Goal: Navigation & Orientation: Find specific page/section

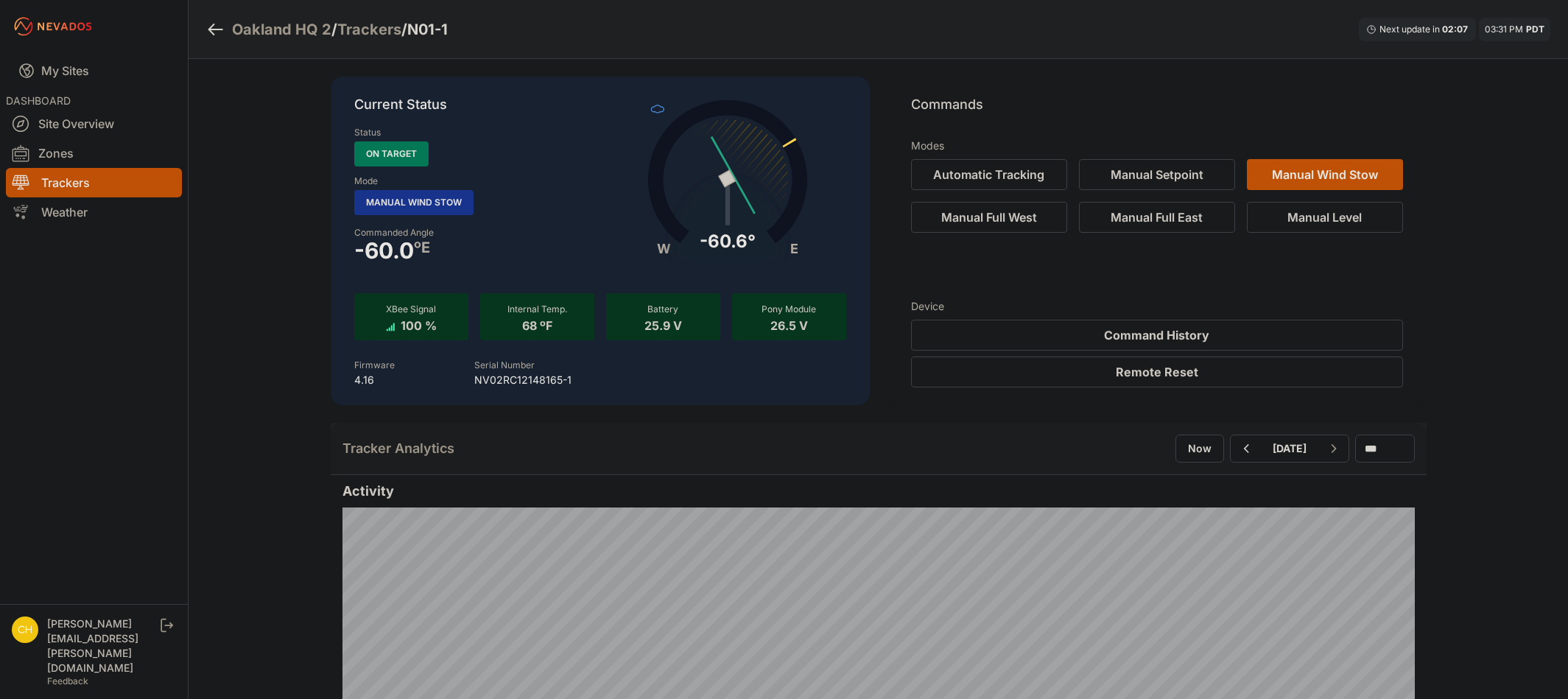
scroll to position [1326, 0]
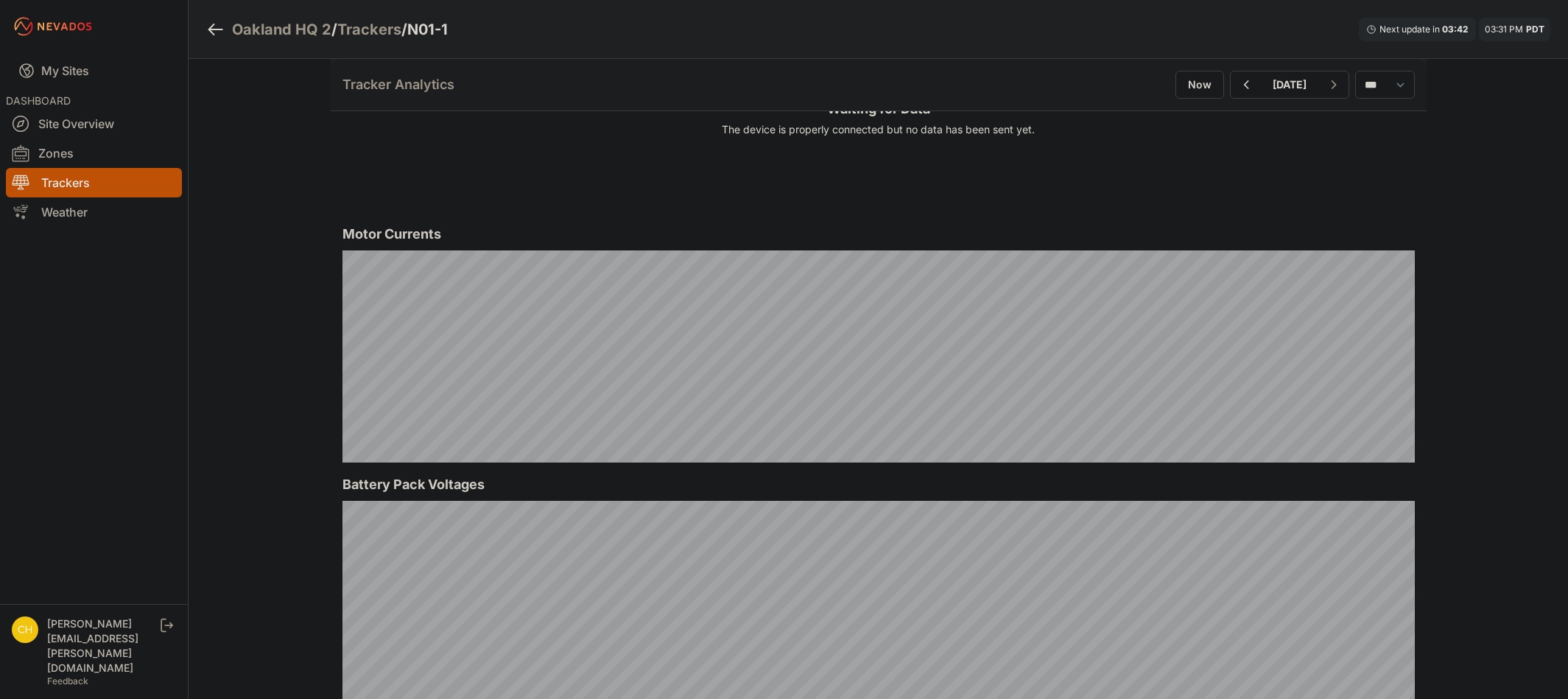
scroll to position [1179, 0]
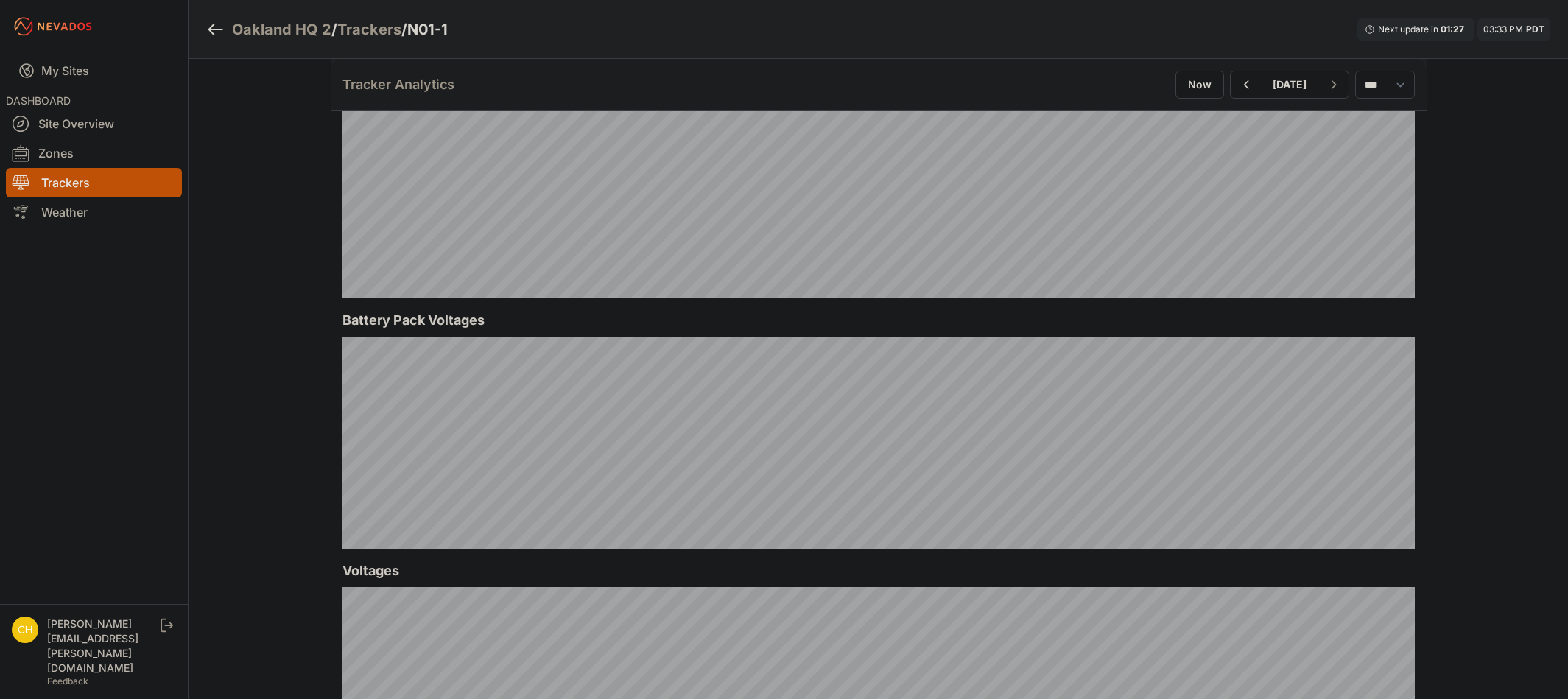
click at [71, 183] on link "Trackers" at bounding box center [94, 183] width 176 height 30
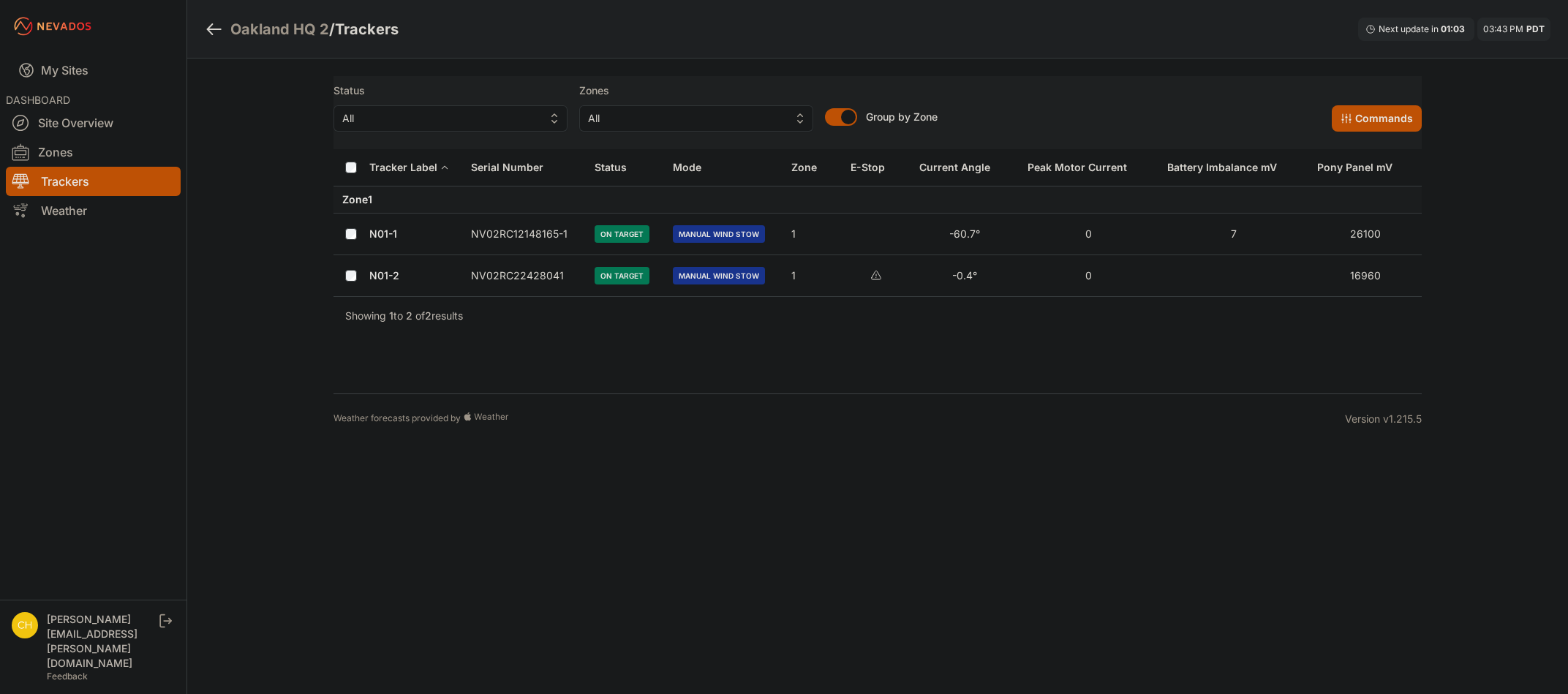
click at [538, 280] on td "NV02RC22428041" at bounding box center [524, 276] width 124 height 42
drag, startPoint x: 870, startPoint y: 278, endPoint x: 739, endPoint y: 279, distance: 131.0
click at [869, 278] on div at bounding box center [877, 275] width 52 height 11
click at [367, 272] on td at bounding box center [351, 276] width 35 height 42
click at [374, 273] on link "N01-2" at bounding box center [384, 275] width 30 height 12
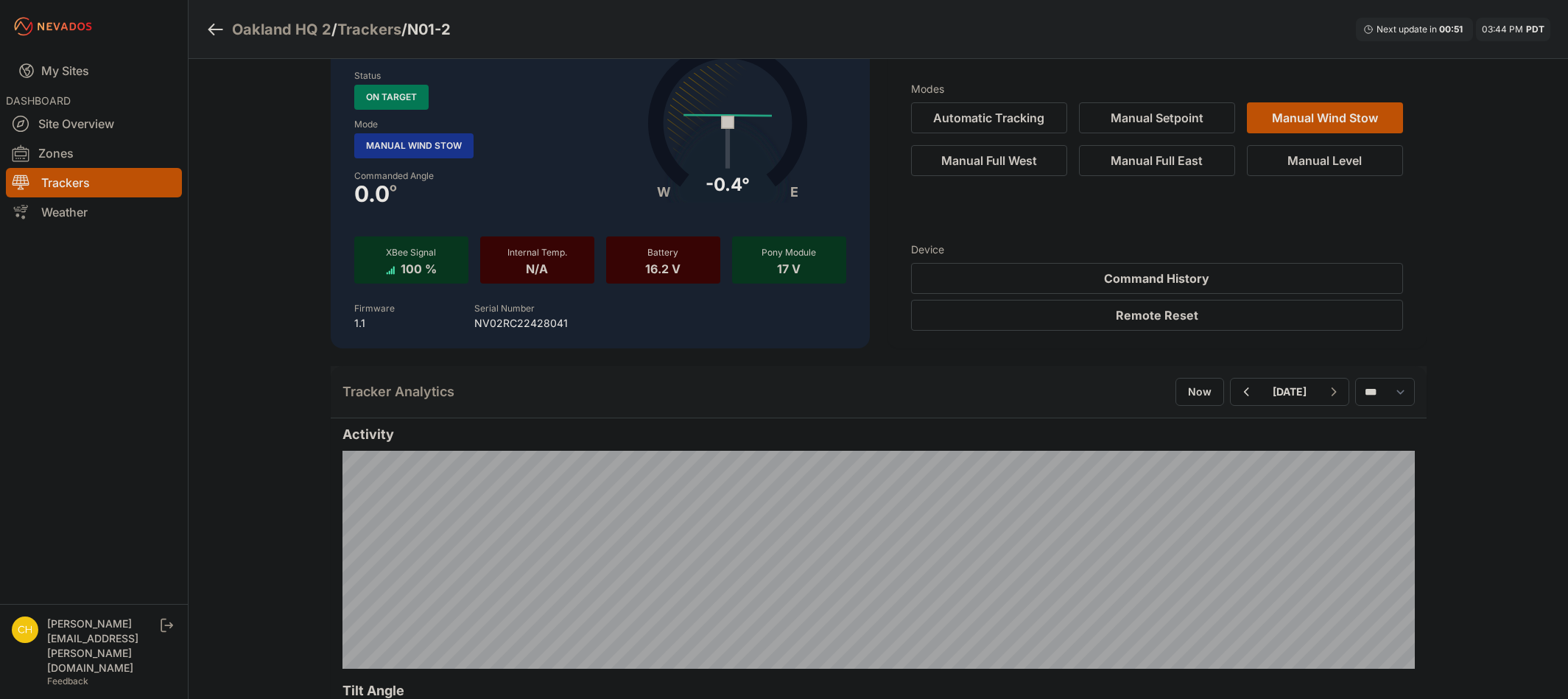
scroll to position [73, 0]
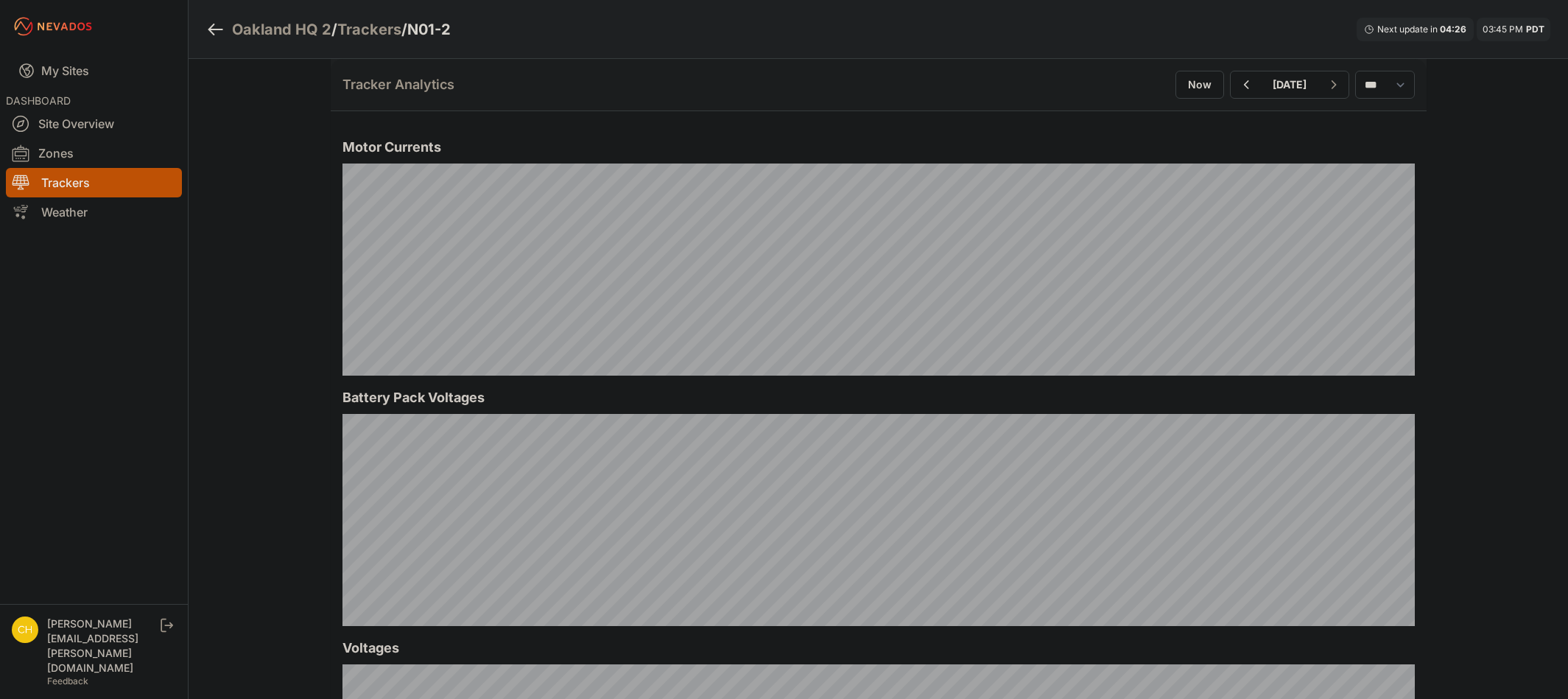
scroll to position [1105, 0]
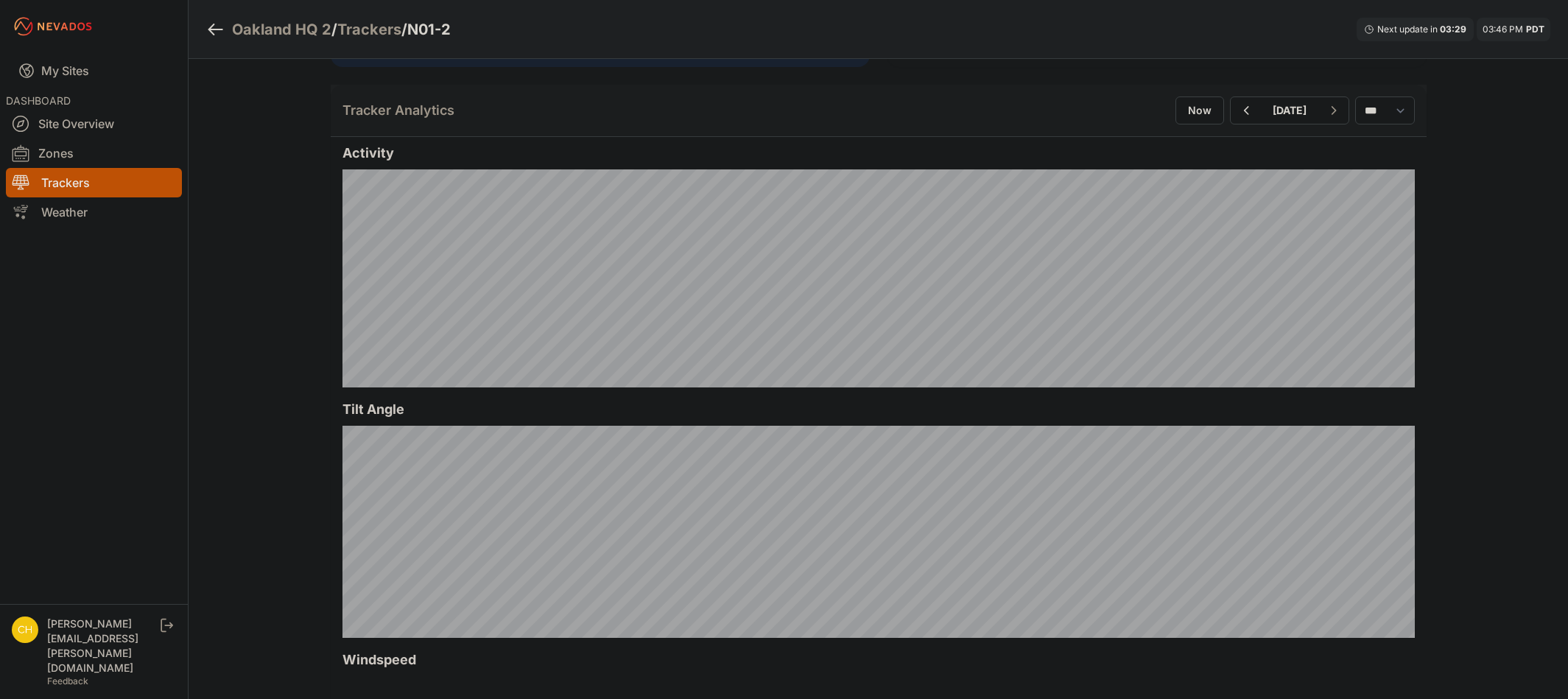
scroll to position [368, 0]
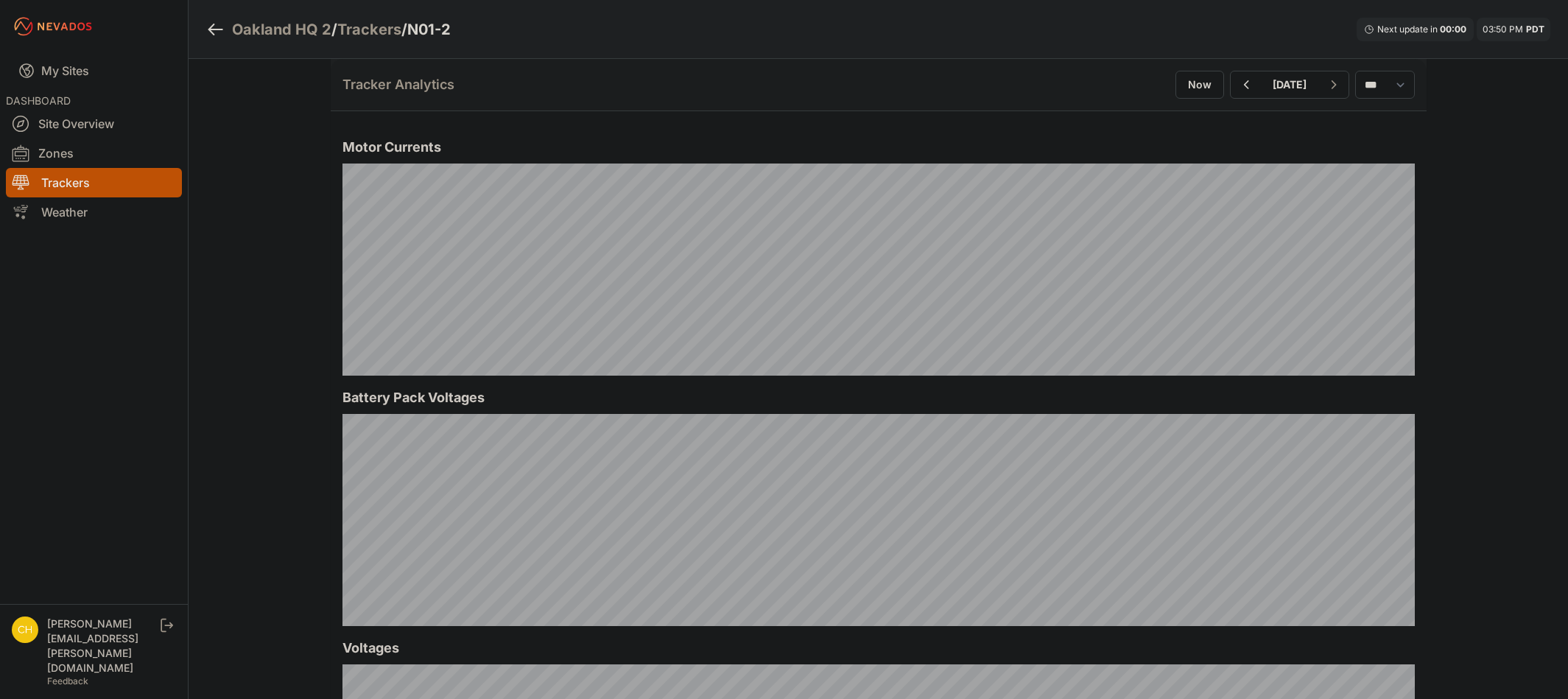
scroll to position [1105, 0]
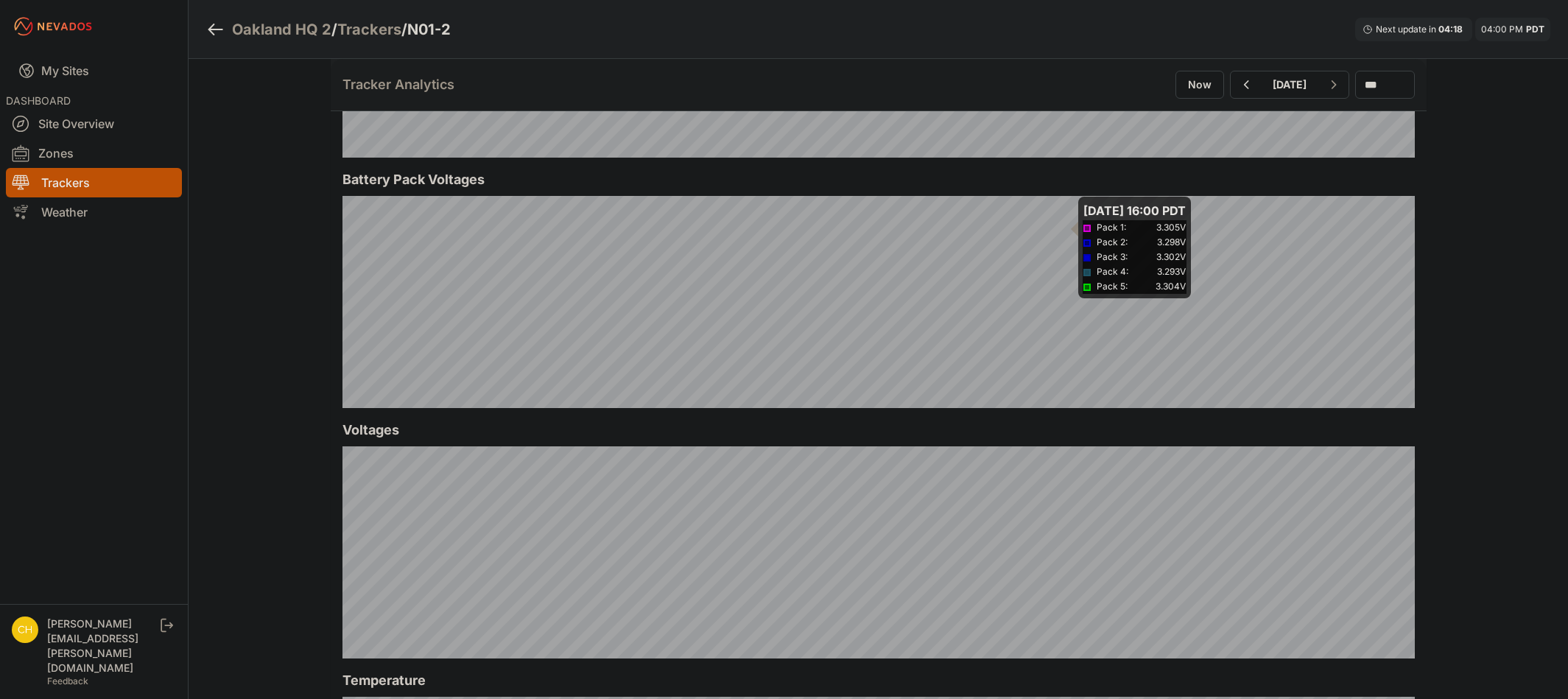
scroll to position [1326, 0]
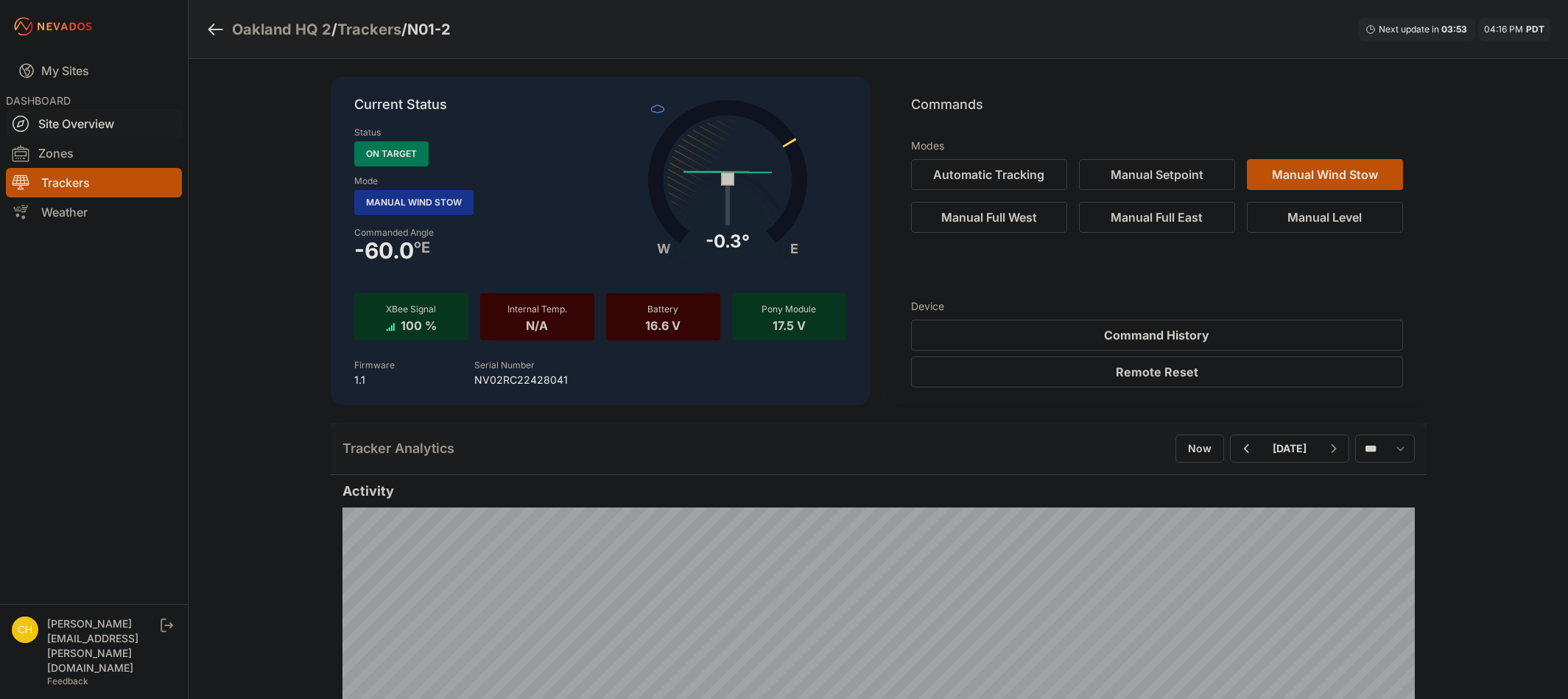
click at [121, 129] on link "Site Overview" at bounding box center [94, 124] width 176 height 30
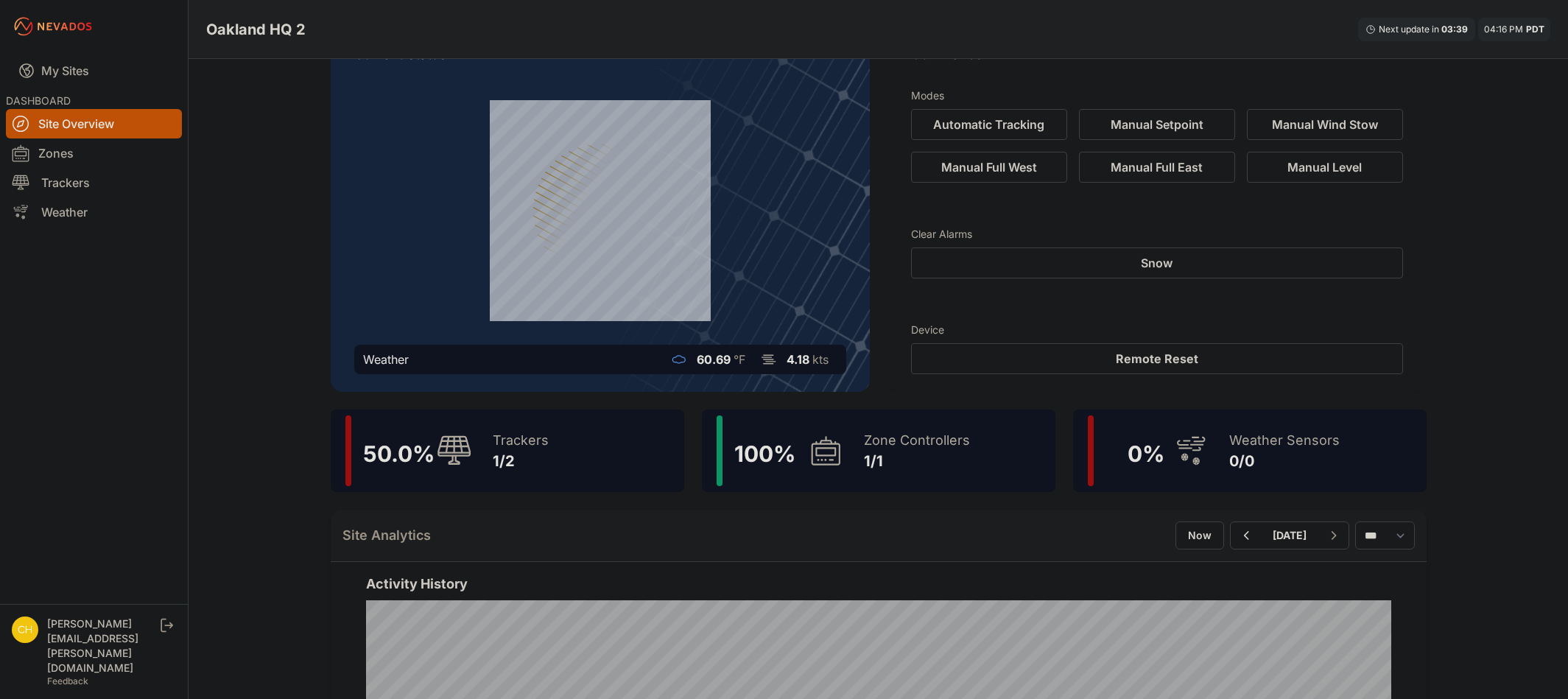
scroll to position [47, 0]
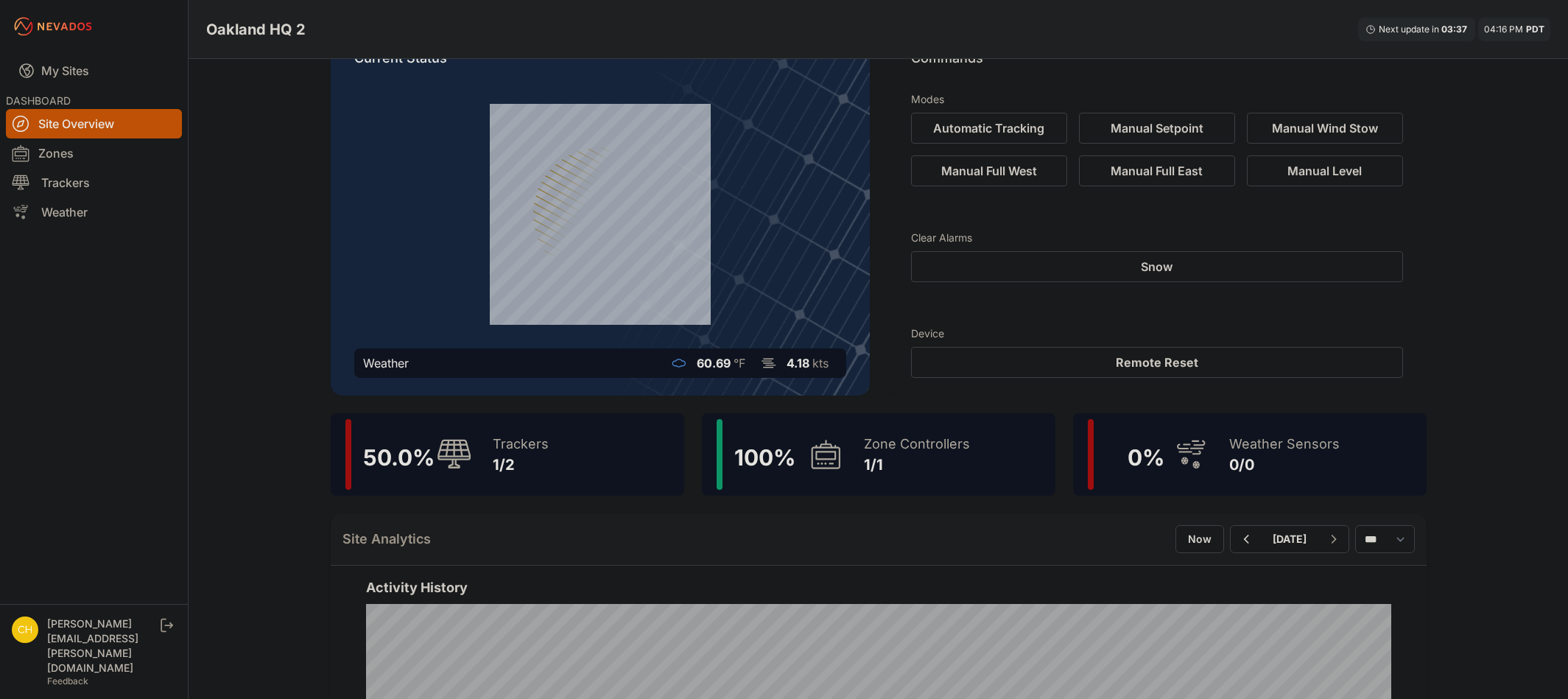
click at [538, 461] on div "1/2" at bounding box center [520, 464] width 56 height 21
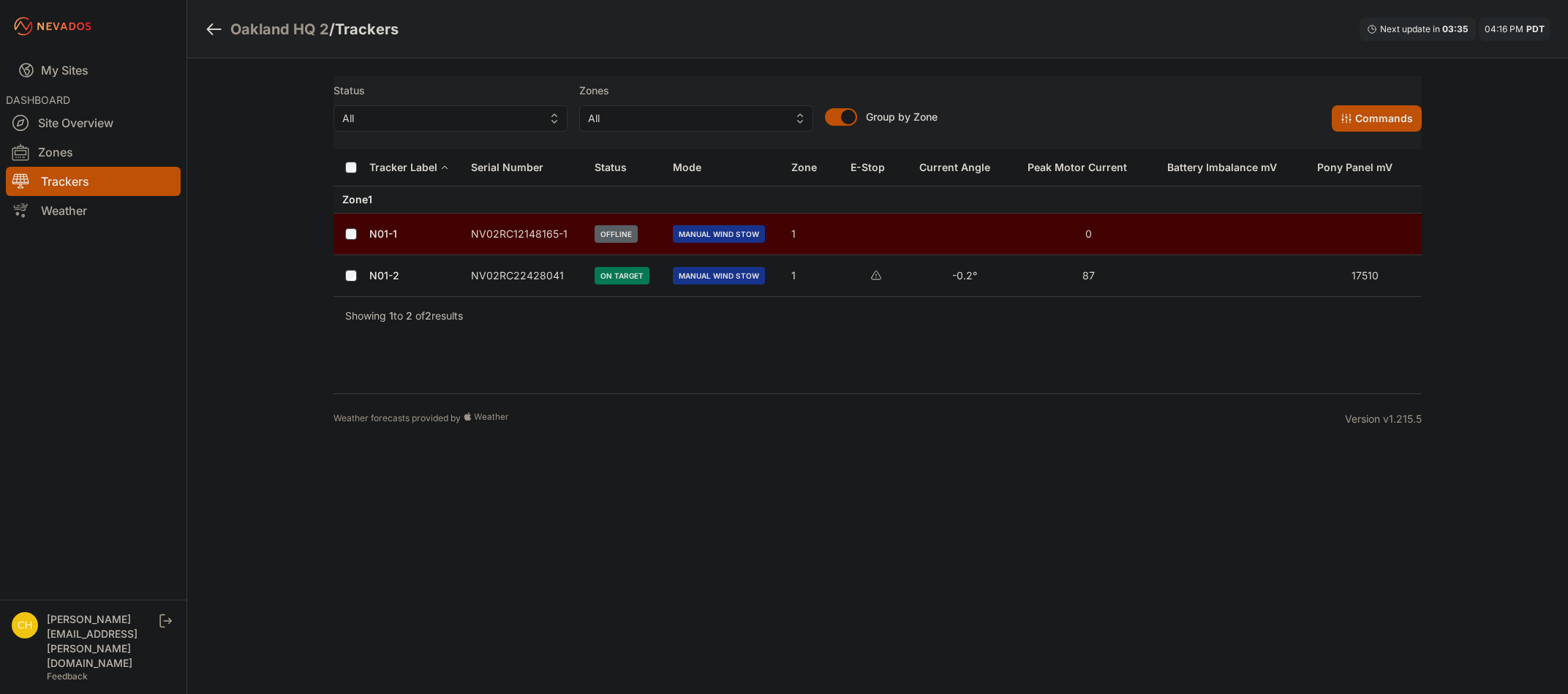
click at [795, 278] on td "1" at bounding box center [812, 276] width 59 height 42
click at [533, 273] on td "NV02RC22428041" at bounding box center [524, 276] width 124 height 42
click at [381, 278] on link "N01-2" at bounding box center [384, 275] width 30 height 12
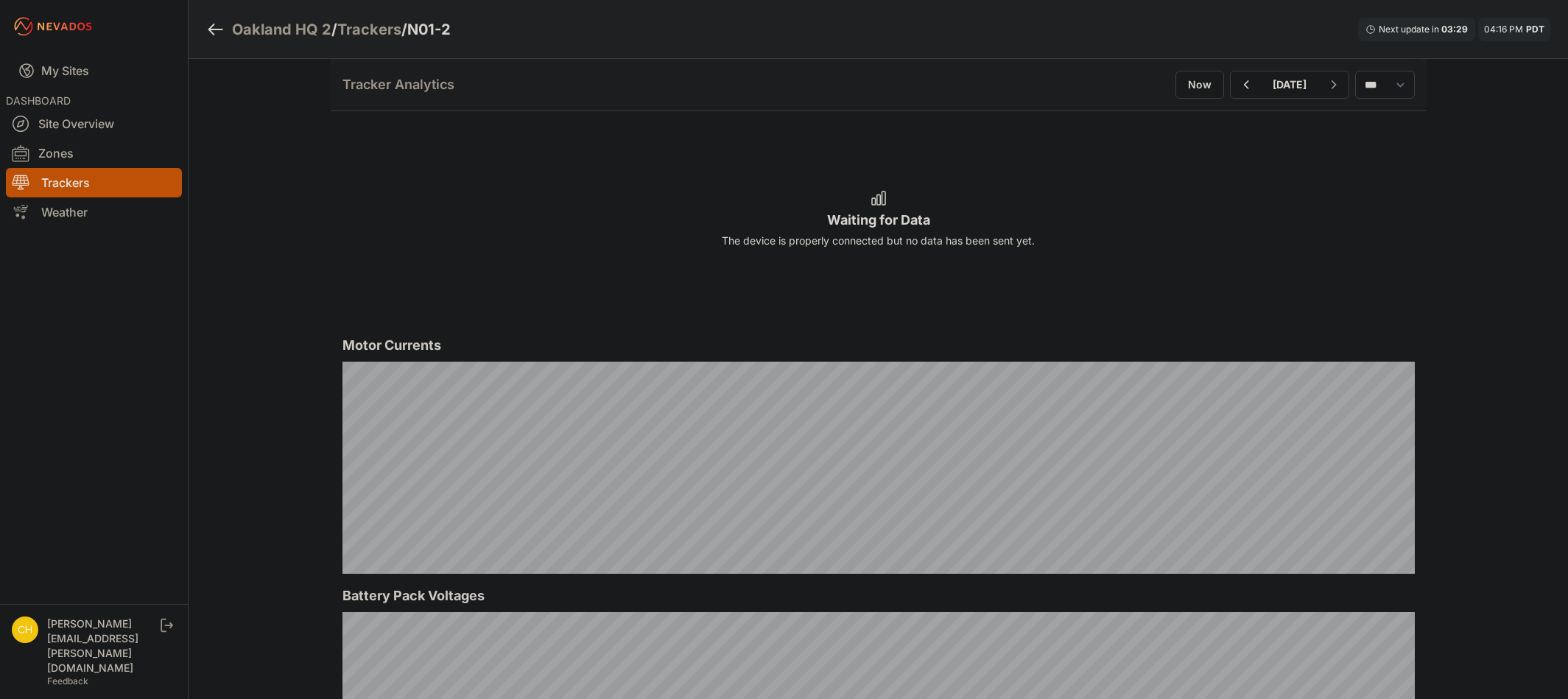
scroll to position [1253, 0]
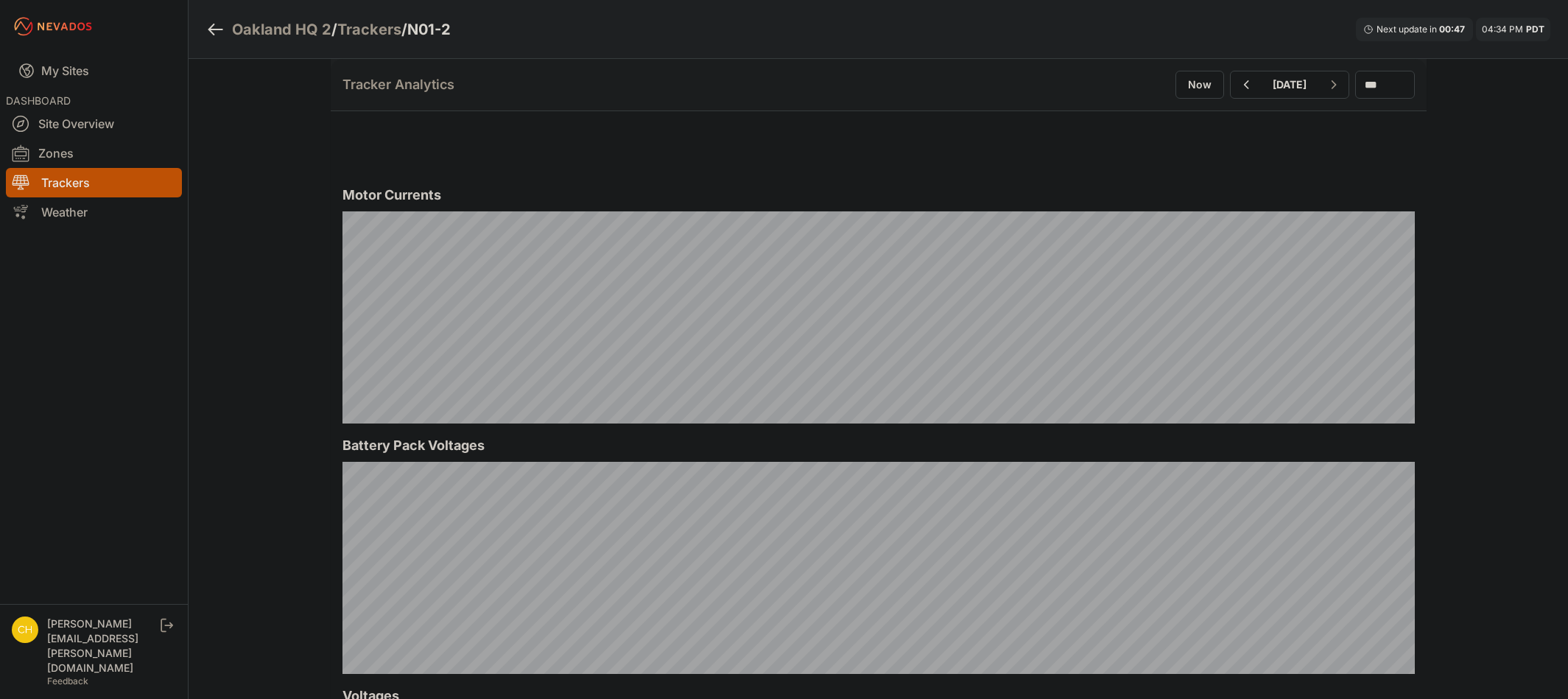
scroll to position [1105, 0]
